Goal: Navigation & Orientation: Understand site structure

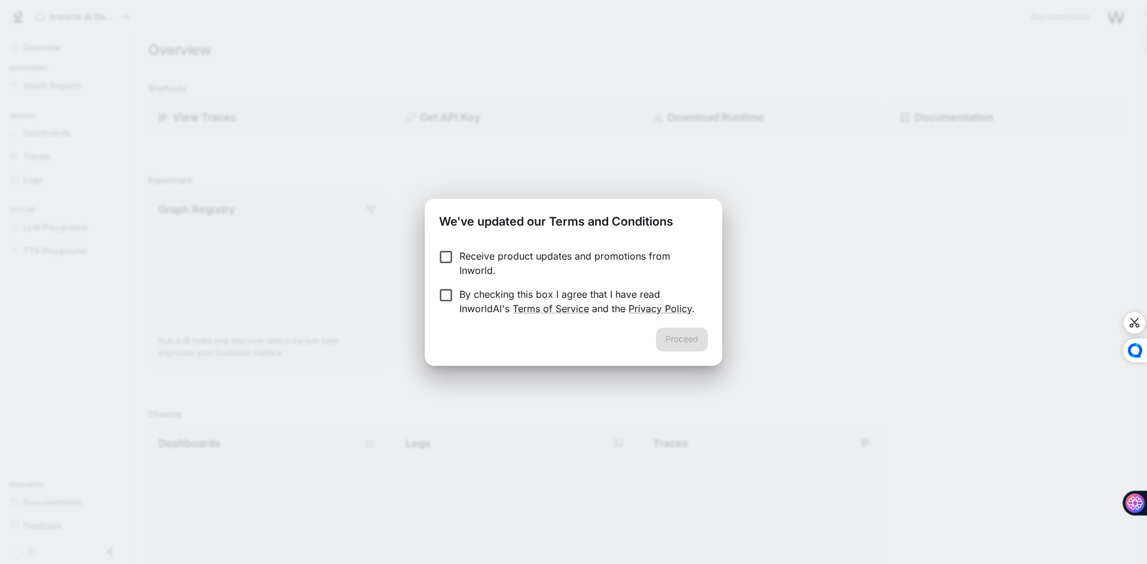
click at [468, 262] on p "Receive product updates and promotions from Inworld." at bounding box center [578, 263] width 239 height 29
click at [675, 337] on button "Proceed" at bounding box center [682, 340] width 52 height 24
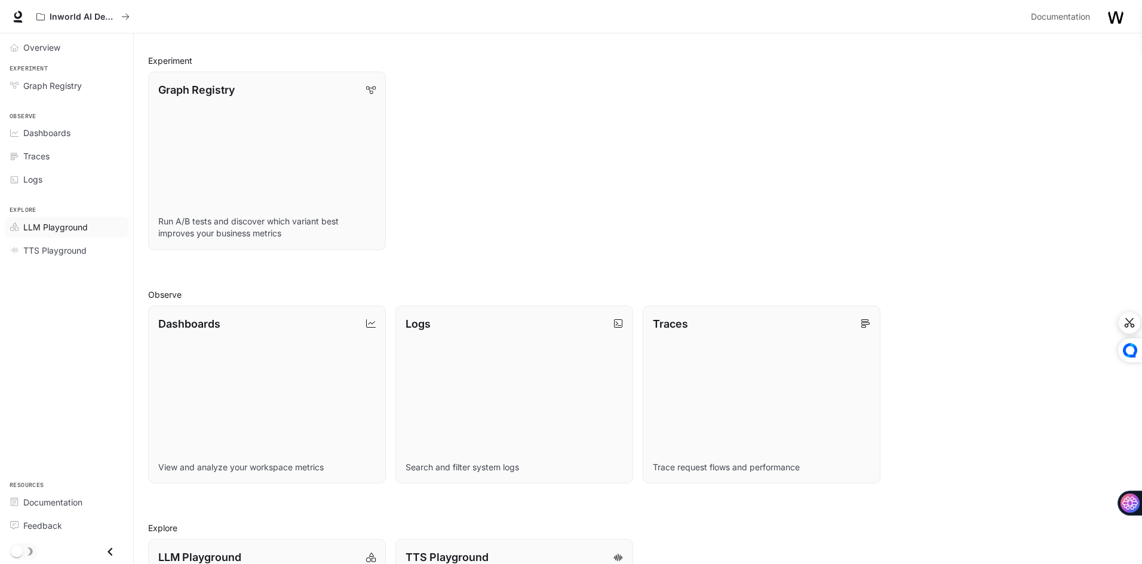
click at [59, 226] on span "LLM Playground" at bounding box center [55, 227] width 64 height 13
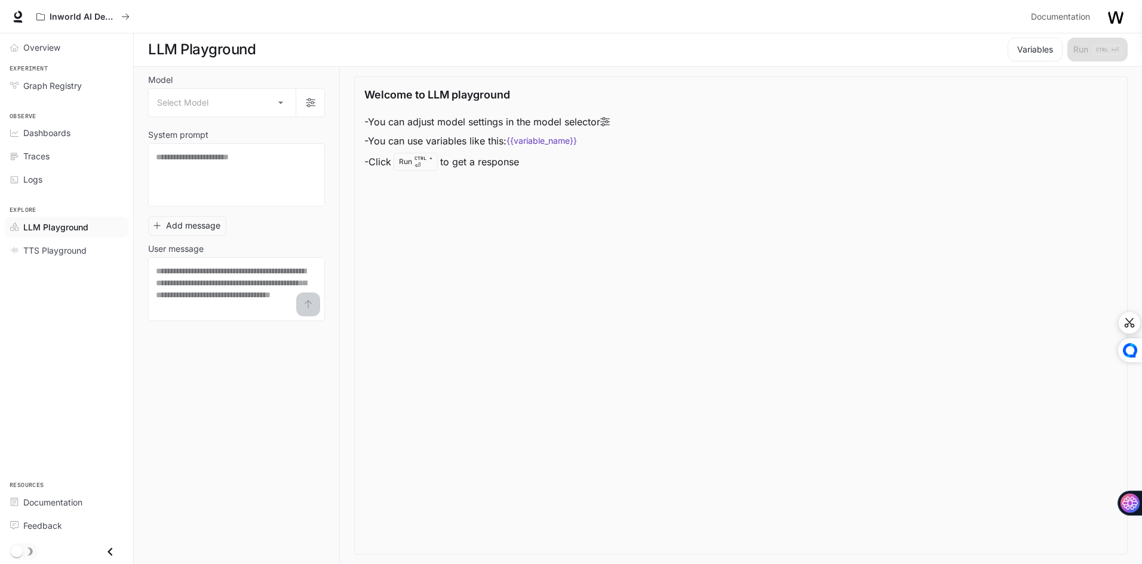
scroll to position [1, 0]
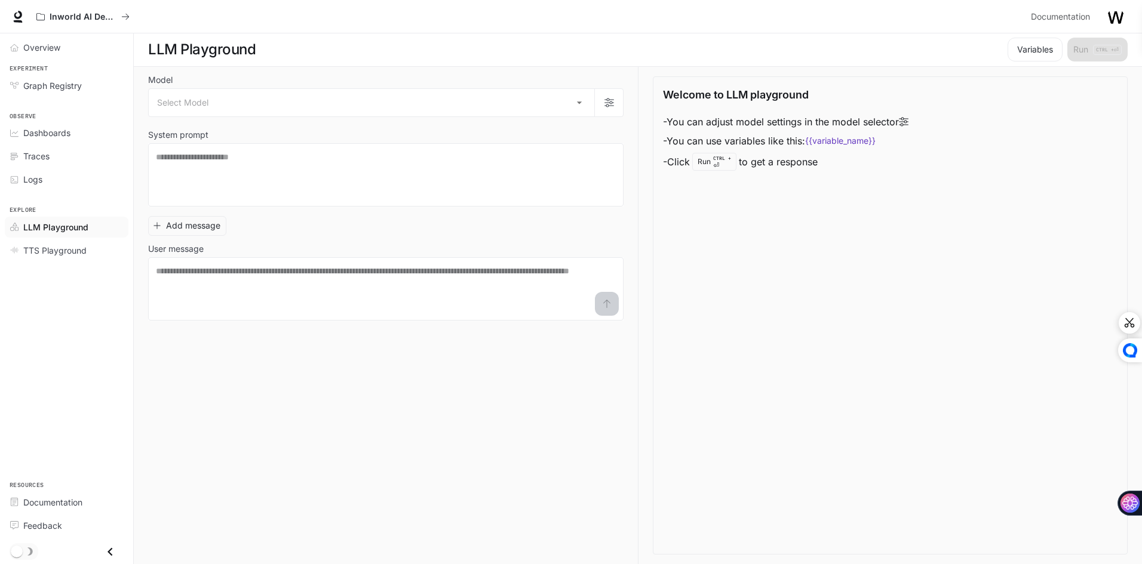
click at [52, 261] on li "TTS Playground" at bounding box center [66, 250] width 133 height 23
click at [52, 256] on span "TTS Playground" at bounding box center [54, 250] width 63 height 13
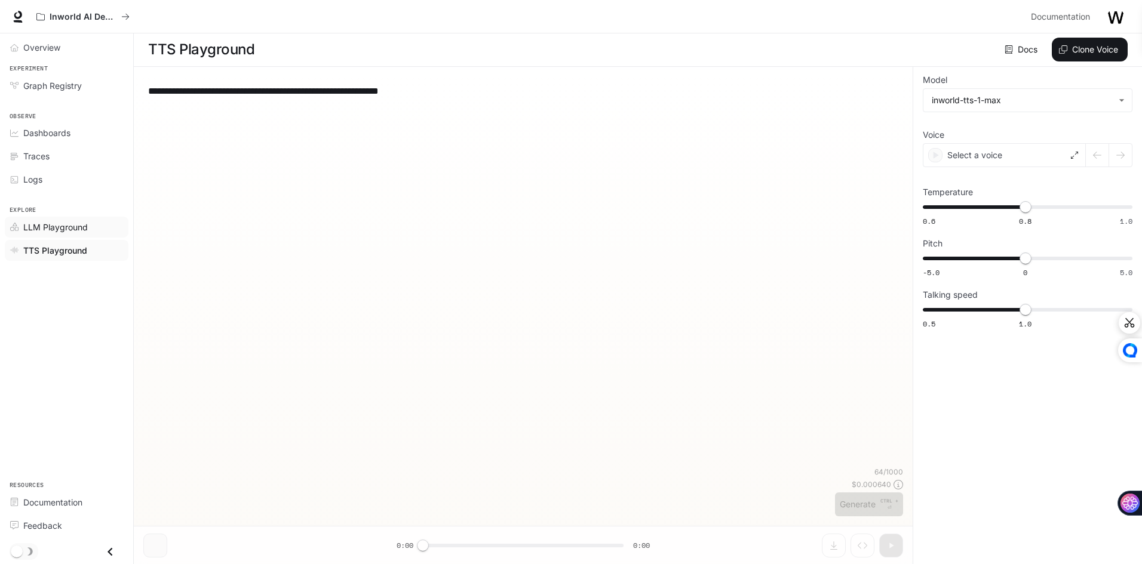
click at [63, 226] on span "LLM Playground" at bounding box center [55, 227] width 64 height 13
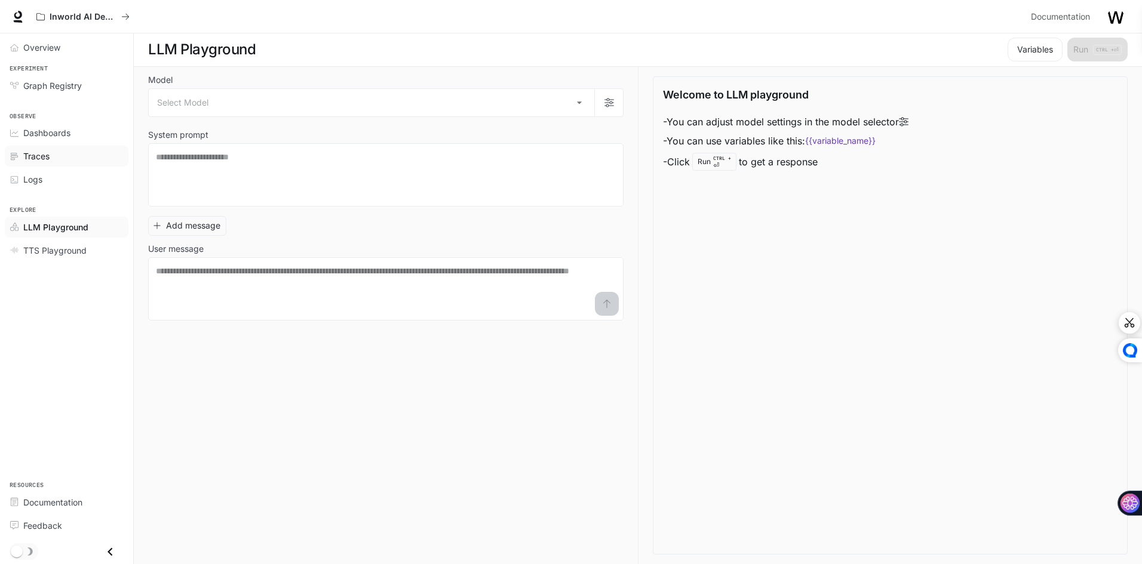
click at [50, 158] on div "Traces" at bounding box center [73, 156] width 100 height 13
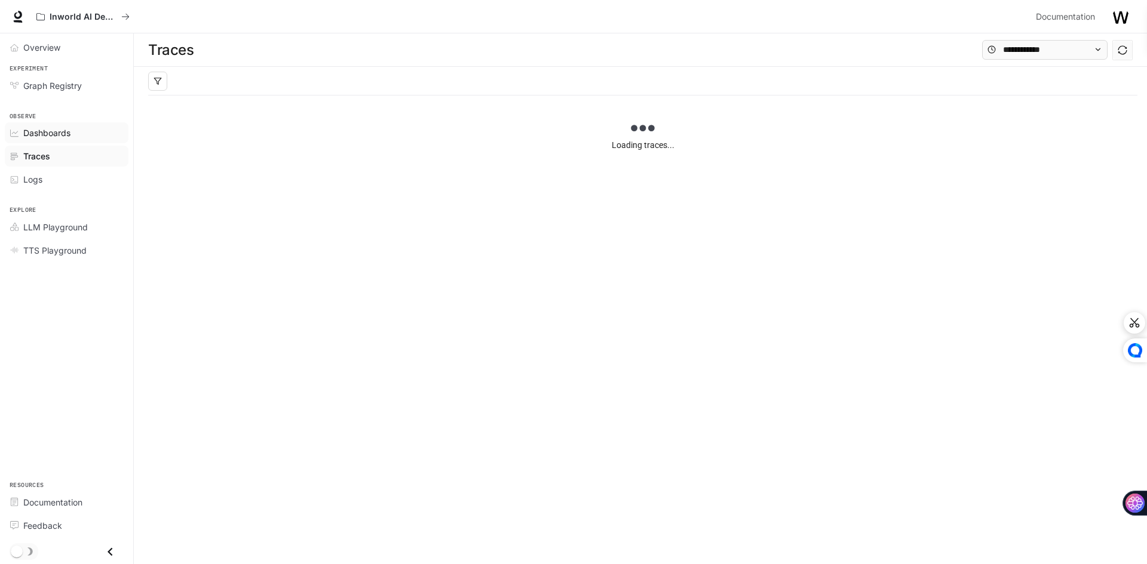
click at [54, 141] on link "Dashboards" at bounding box center [67, 132] width 124 height 21
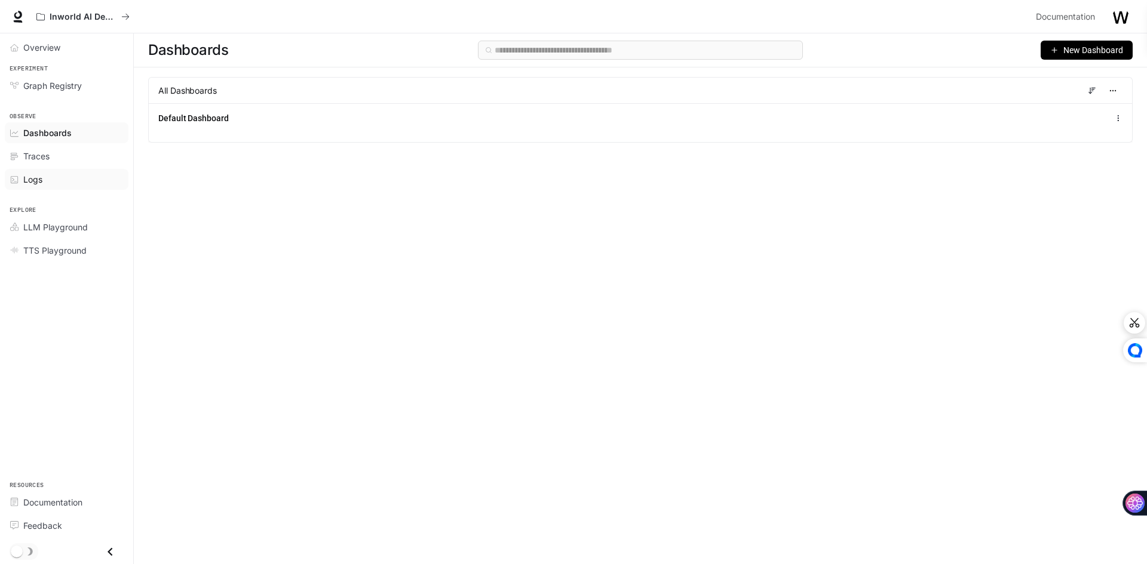
click at [49, 180] on div "Logs" at bounding box center [73, 179] width 100 height 13
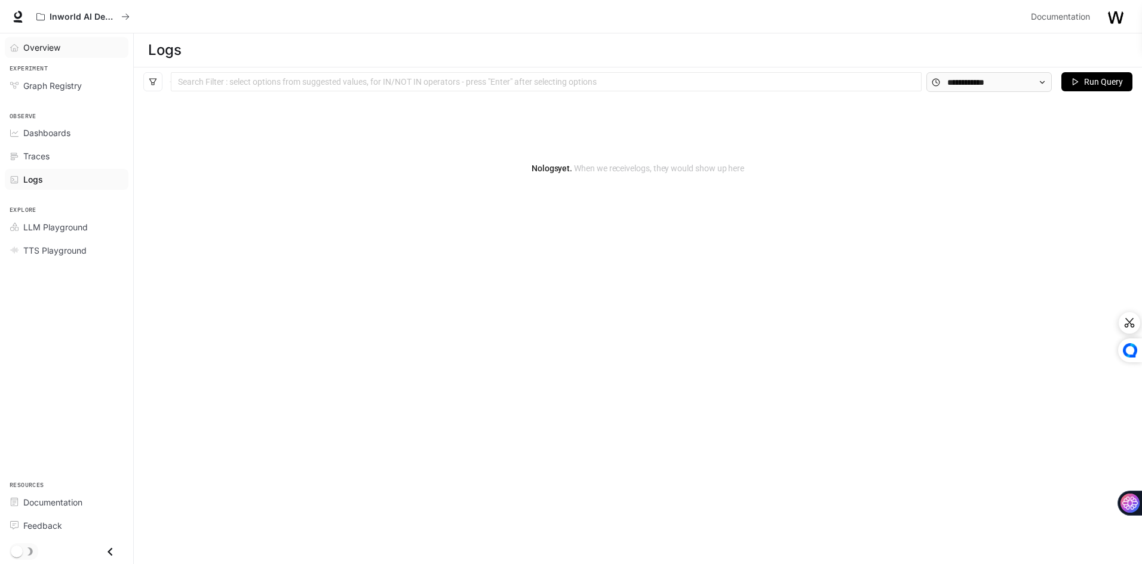
click at [63, 49] on div "Overview" at bounding box center [73, 47] width 100 height 13
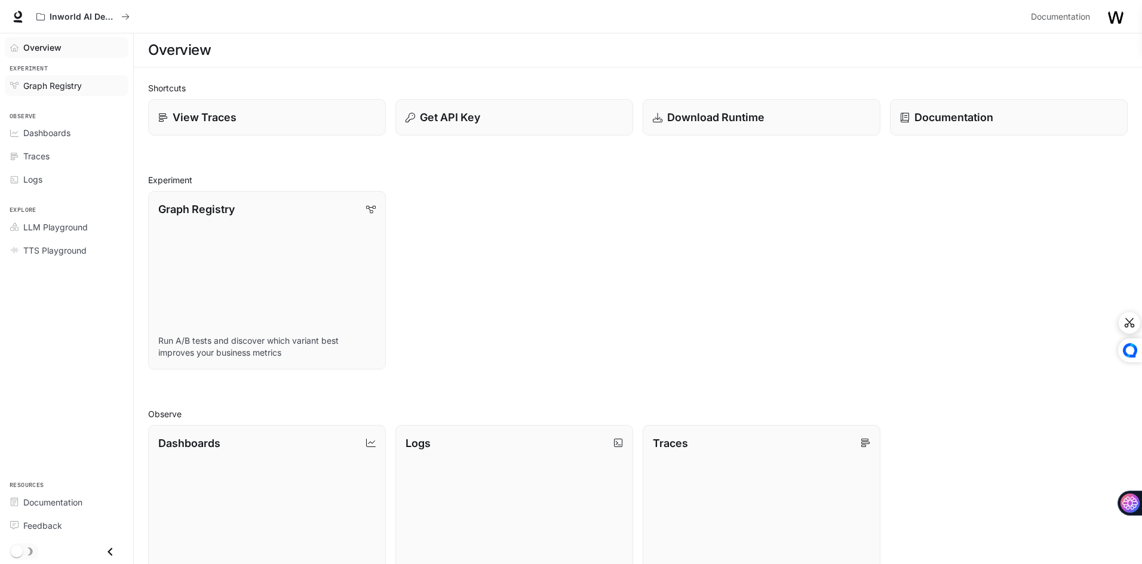
click at [61, 94] on link "Graph Registry" at bounding box center [67, 85] width 124 height 21
